Goal: Check status: Check status

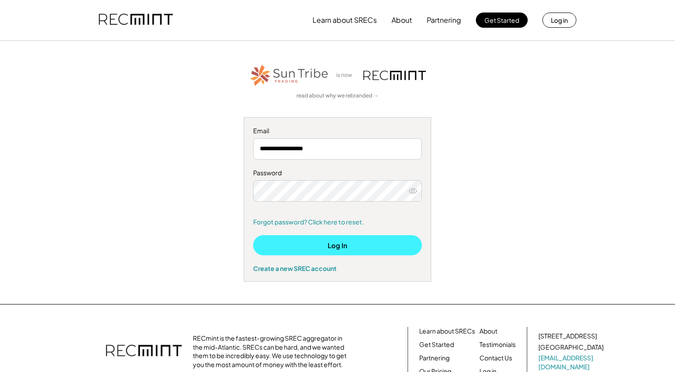
click at [331, 246] on button "Log In" at bounding box center [337, 245] width 169 height 20
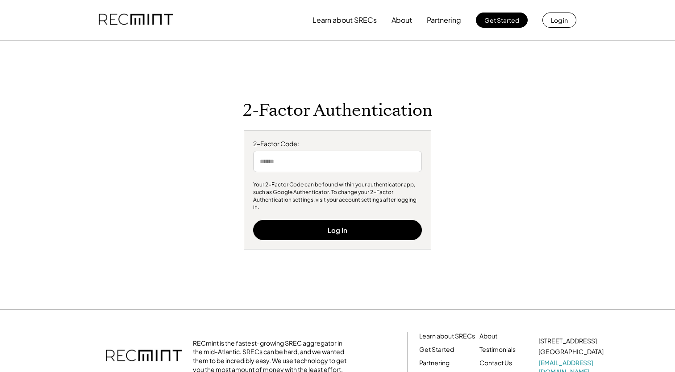
click at [347, 162] on input "input" at bounding box center [337, 160] width 169 height 21
type input "******"
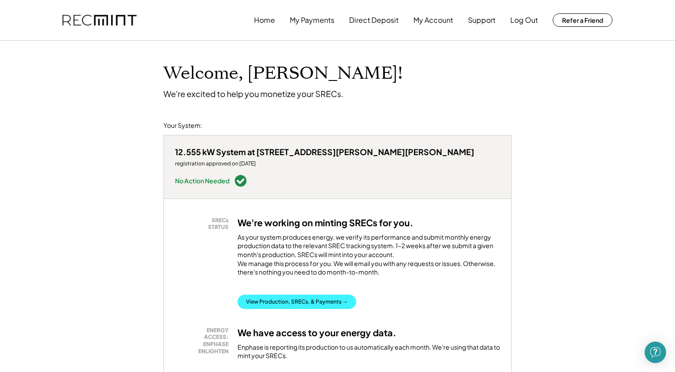
click at [295, 294] on button "View Production, SRECs, & Payments →" at bounding box center [297, 301] width 119 height 14
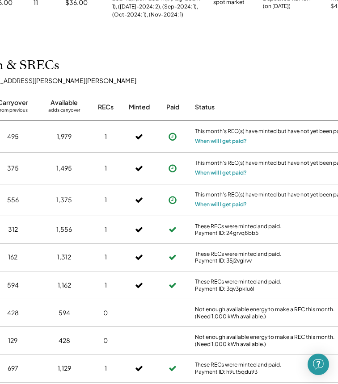
scroll to position [247, 134]
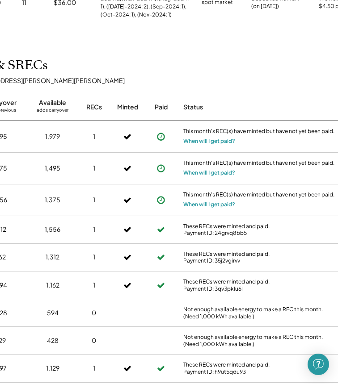
click at [158, 196] on use at bounding box center [161, 200] width 8 height 8
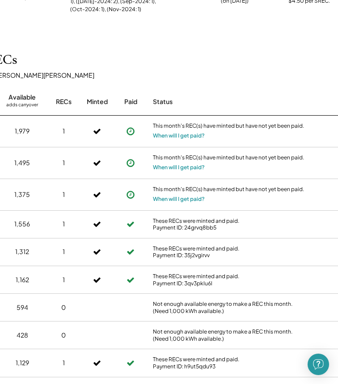
scroll to position [253, 204]
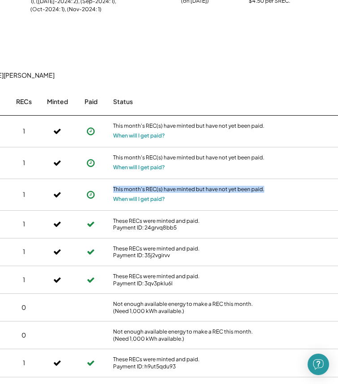
drag, startPoint x: 264, startPoint y: 183, endPoint x: 105, endPoint y: 184, distance: 159.0
click at [105, 184] on div "May 2025 819 556 1,375 1 This month's REC(s) have minted but have not yet been …" at bounding box center [82, 195] width 536 height 32
copy div "This month's REC(s) have minted but have not yet been paid."
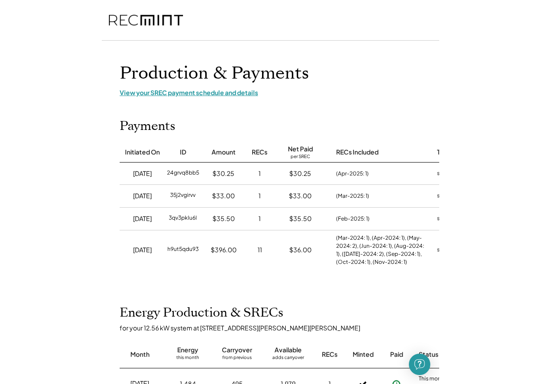
scroll to position [0, 0]
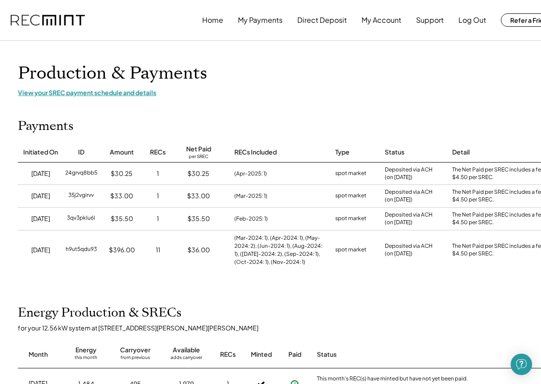
click at [56, 89] on div "View your SREC payment schedule and details" at bounding box center [286, 92] width 536 height 8
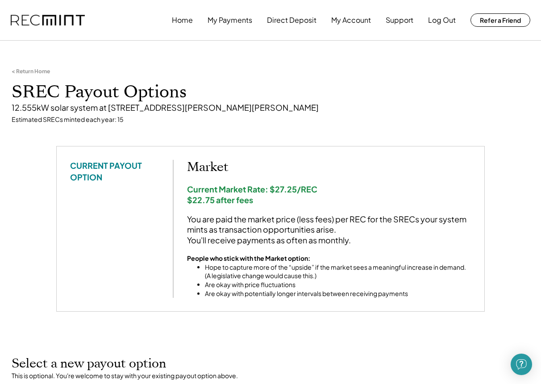
click at [132, 134] on div "< Return Home SREC Payout Options 12.555kW solar system at [STREET_ADDRESS][PER…" at bounding box center [271, 96] width 536 height 100
